Goal: Information Seeking & Learning: Learn about a topic

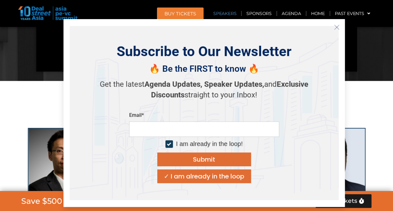
scroll to position [646, 0]
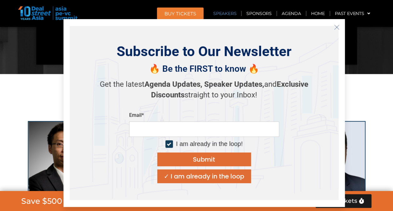
click at [336, 28] on icon "Close" at bounding box center [337, 27] width 6 height 6
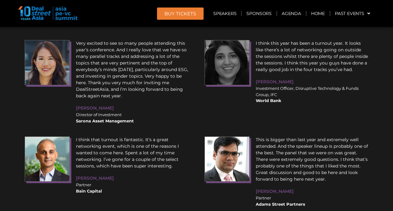
scroll to position [8149, 0]
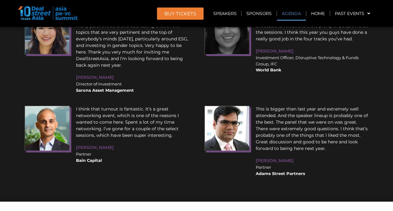
click at [294, 9] on link "Agenda" at bounding box center [291, 13] width 29 height 14
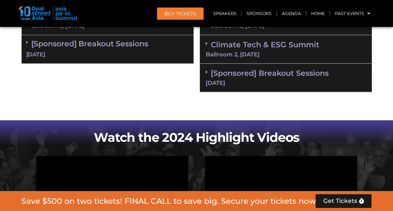
scroll to position [360, 0]
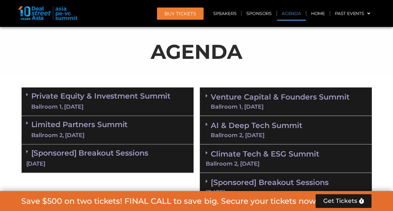
click at [94, 127] on link "Limited Partners [GEOGRAPHIC_DATA] 2, [DATE]" at bounding box center [79, 129] width 97 height 19
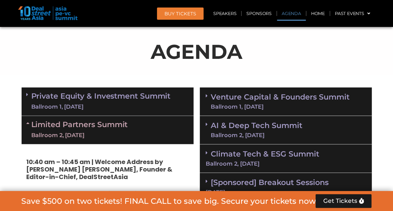
click at [101, 92] on link "Private Equity & Investment Summit Ballroom 1, [DATE]" at bounding box center [100, 101] width 139 height 19
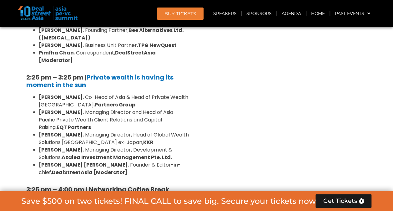
scroll to position [1800, 0]
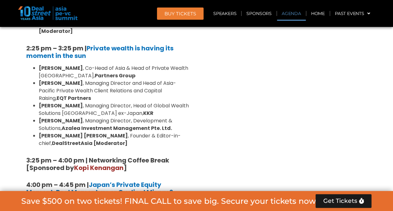
click at [299, 11] on link "Agenda" at bounding box center [291, 13] width 29 height 14
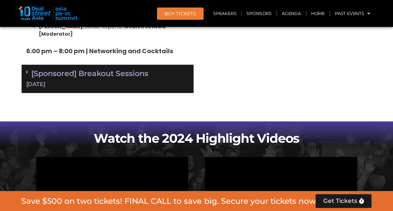
scroll to position [1987, 0]
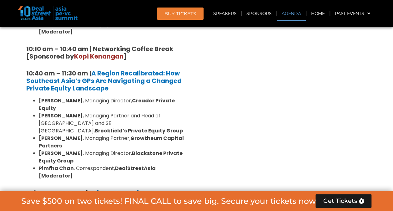
scroll to position [414, 0]
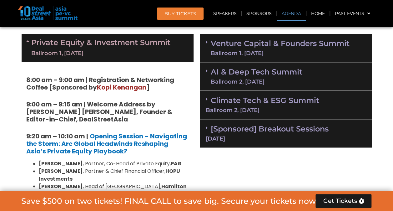
click at [249, 50] on div "Ballroom 1, [DATE]" at bounding box center [280, 53] width 139 height 6
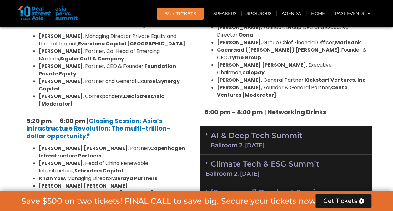
scroll to position [1264, 0]
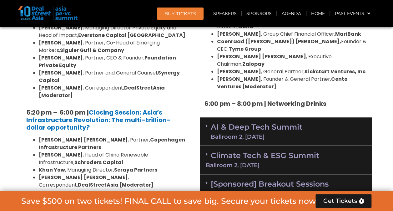
click at [277, 191] on div "[DATE]" at bounding box center [286, 194] width 160 height 6
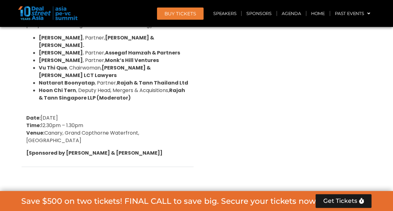
scroll to position [2648, 0]
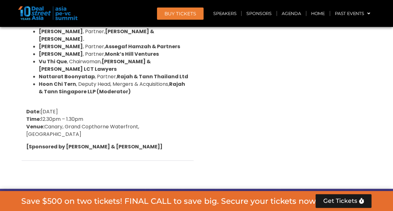
click at [39, 11] on img at bounding box center [47, 13] width 59 height 14
click at [59, 13] on img at bounding box center [47, 13] width 59 height 14
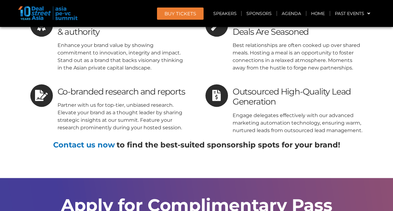
scroll to position [10223, 0]
